Goal: Task Accomplishment & Management: Use online tool/utility

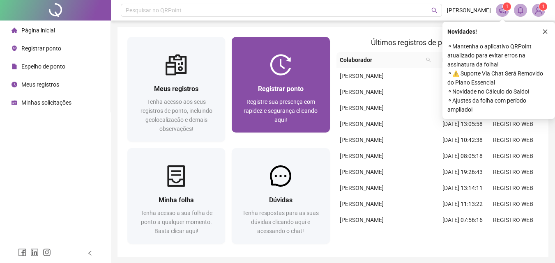
click at [307, 88] on div "Registrar ponto" at bounding box center [281, 89] width 78 height 10
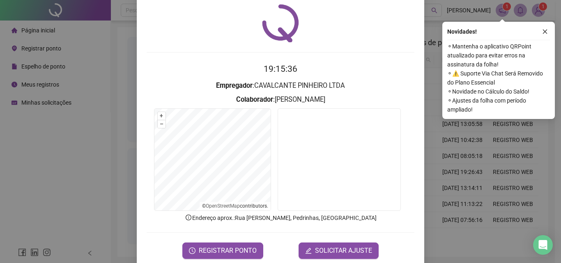
scroll to position [39, 0]
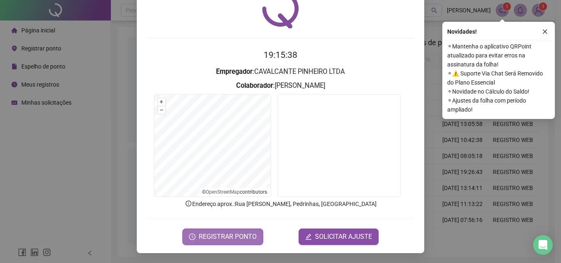
click at [227, 233] on span "REGISTRAR PONTO" at bounding box center [228, 237] width 58 height 10
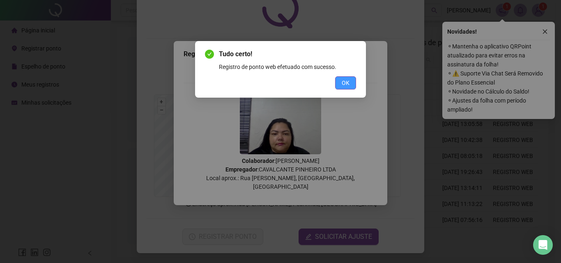
click at [339, 86] on button "OK" at bounding box center [345, 82] width 21 height 13
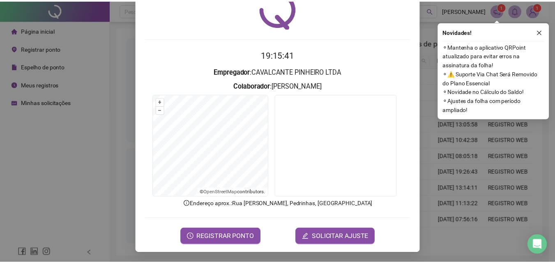
scroll to position [0, 0]
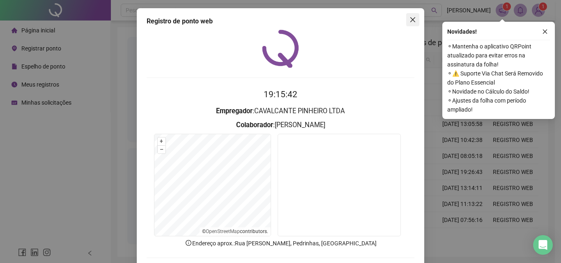
click at [413, 21] on icon "close" at bounding box center [413, 19] width 7 height 7
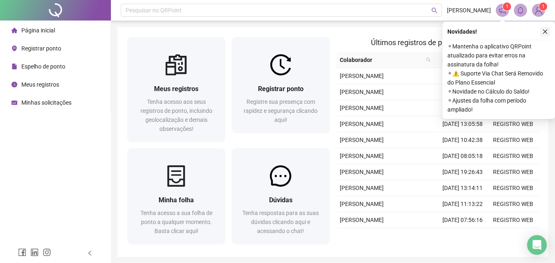
click at [547, 31] on icon "close" at bounding box center [545, 32] width 6 height 6
